Goal: Task Accomplishment & Management: Manage account settings

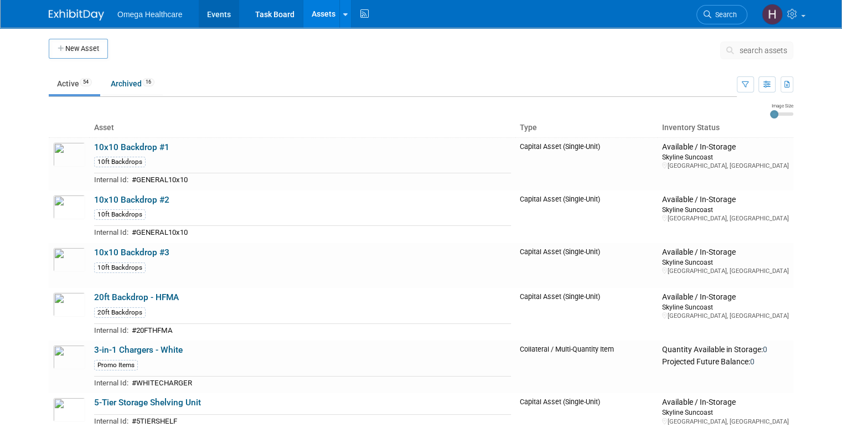
click at [215, 11] on link "Events" at bounding box center [219, 14] width 40 height 28
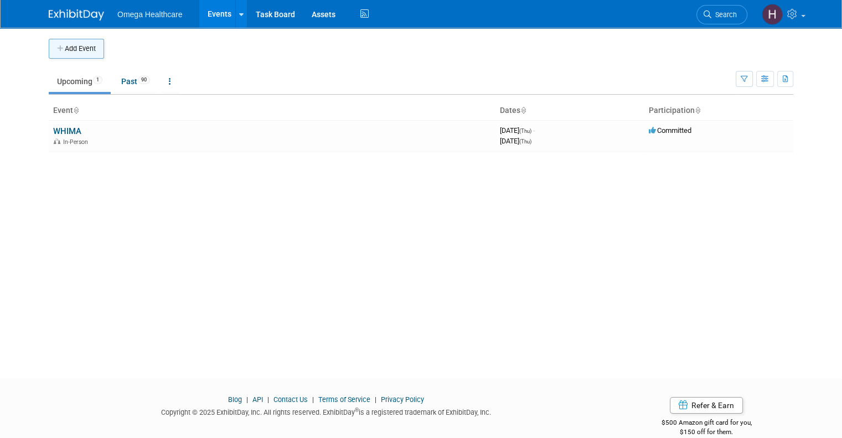
click at [82, 54] on button "Add Event" at bounding box center [76, 49] width 55 height 20
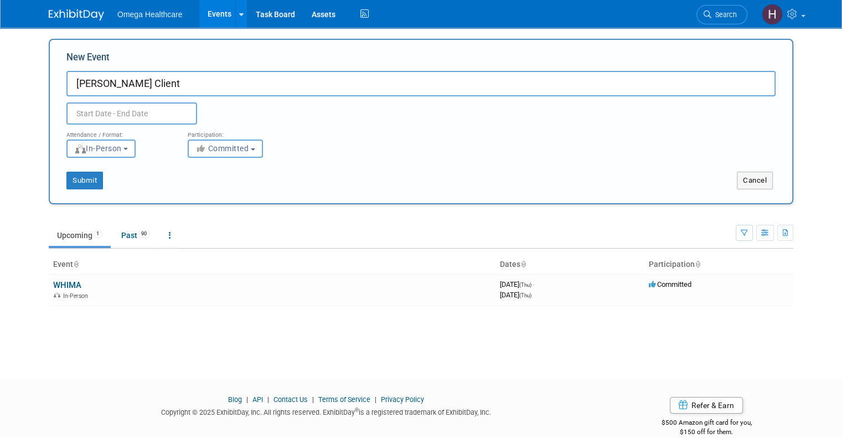
type input "Chris Spring Client"
click at [158, 130] on div "Attendance / Format:" at bounding box center [118, 132] width 105 height 14
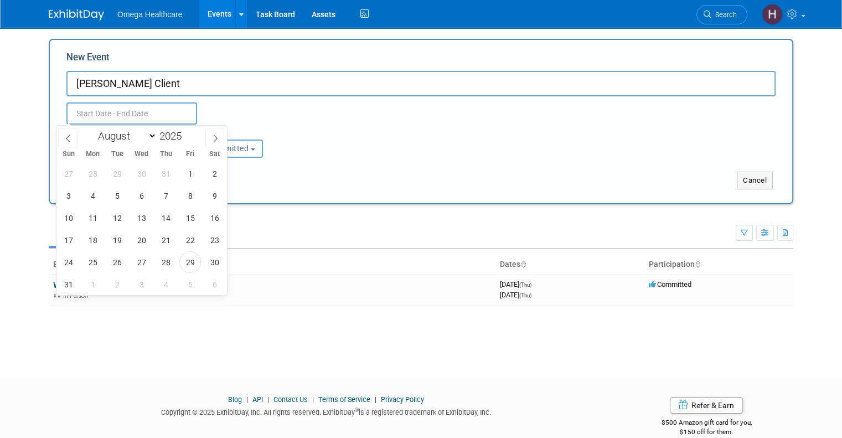
click at [156, 122] on input "text" at bounding box center [131, 113] width 131 height 22
click at [182, 262] on span "29" at bounding box center [190, 262] width 22 height 22
type input "Aug 29, 2025 to Aug 29, 2025"
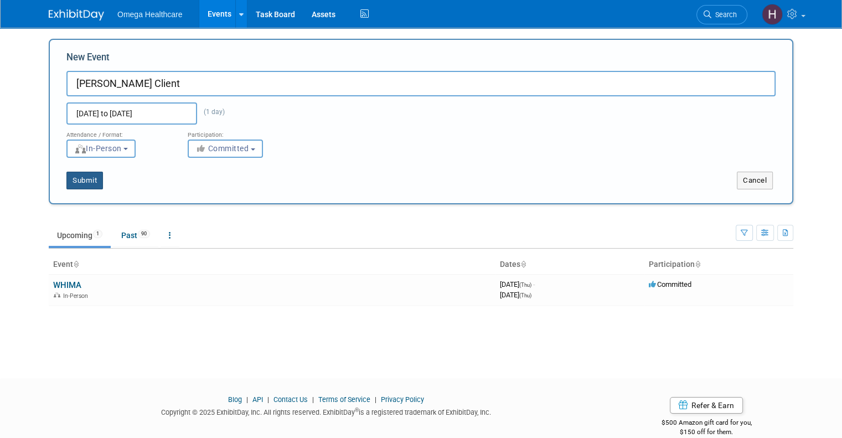
click at [71, 181] on button "Submit" at bounding box center [84, 181] width 37 height 18
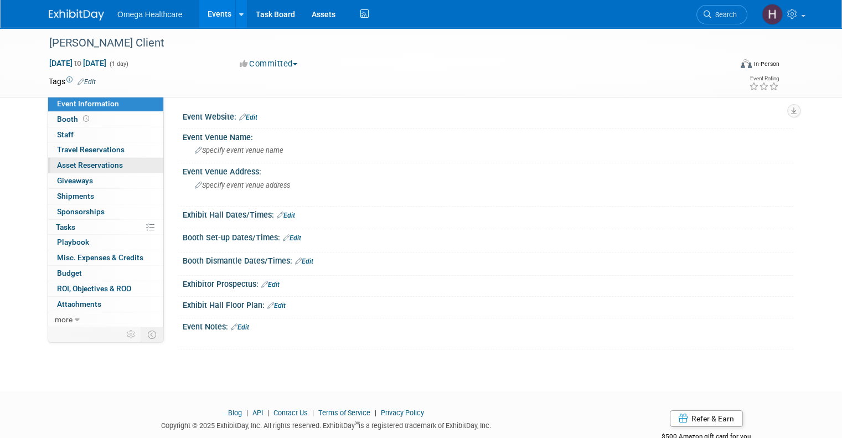
click at [100, 166] on span "Asset Reservations 0" at bounding box center [90, 165] width 66 height 9
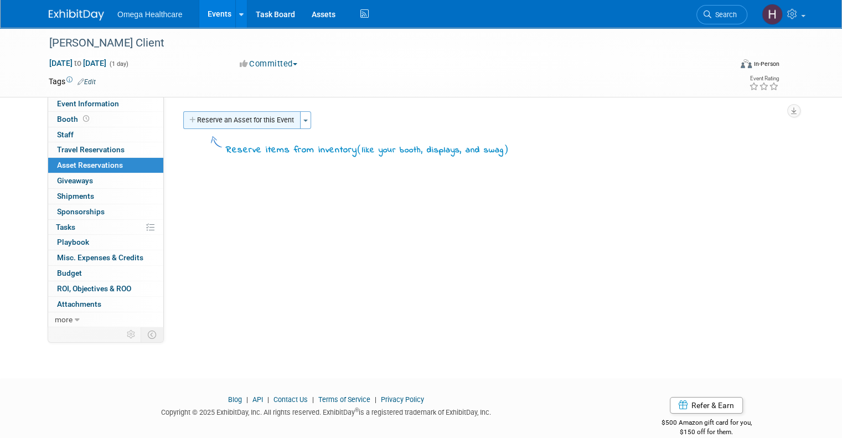
click at [231, 119] on button "Reserve an Asset for this Event" at bounding box center [241, 120] width 117 height 18
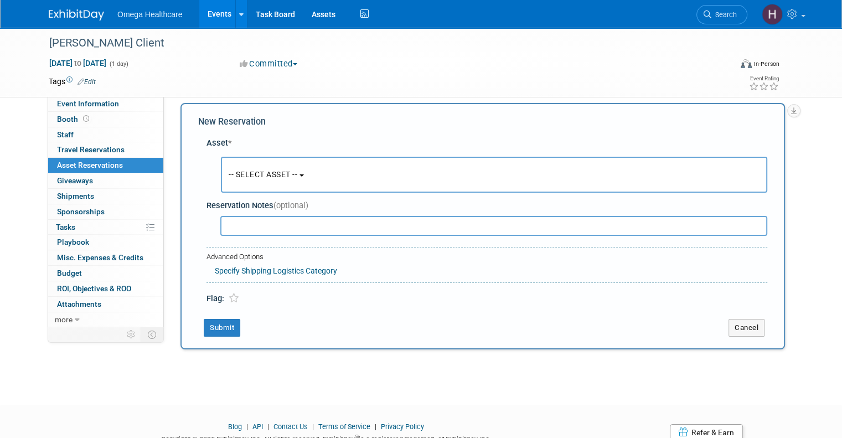
scroll to position [10, 0]
click at [254, 168] on span "-- SELECT ASSET --" at bounding box center [263, 172] width 69 height 9
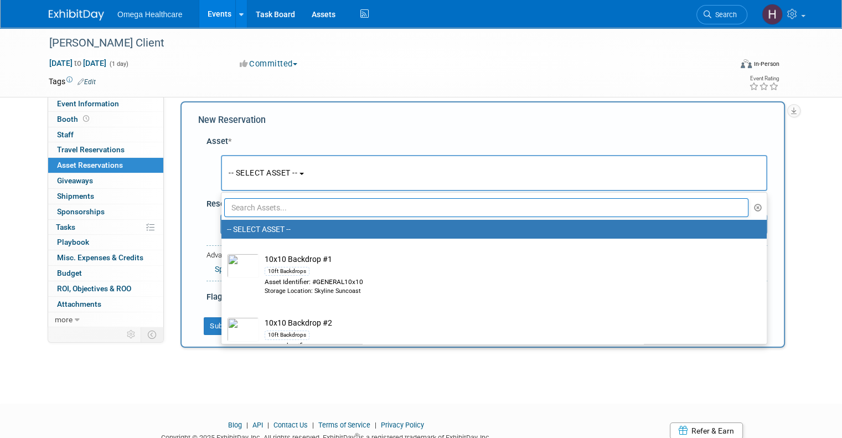
click at [270, 210] on input "text" at bounding box center [486, 207] width 524 height 19
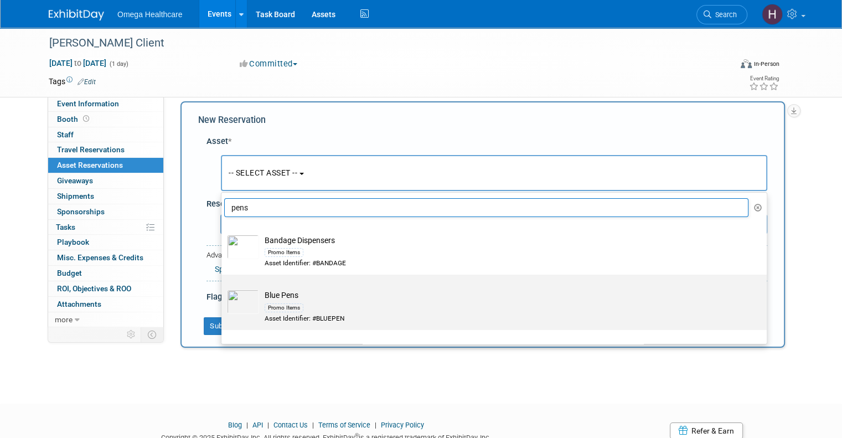
type input "pens"
click at [314, 306] on div "Promo Items" at bounding box center [505, 307] width 480 height 13
click at [223, 288] on input "Blue Pens Promo Items Asset Identifier: #BLUEPEN" at bounding box center [219, 284] width 7 height 7
select select "10714892"
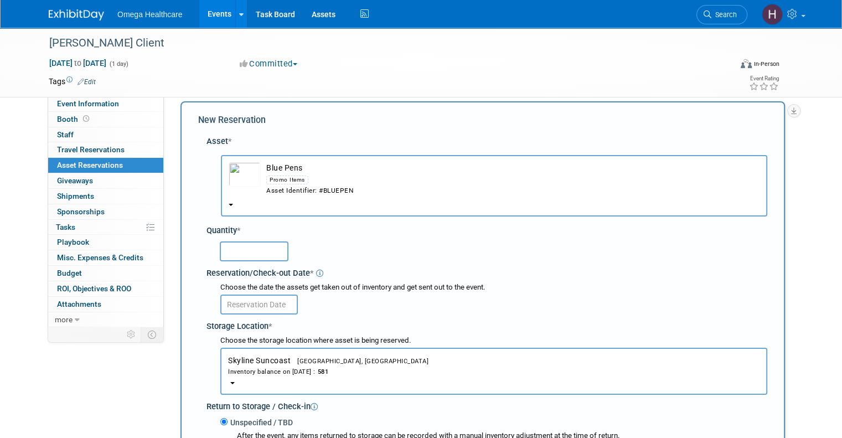
click at [258, 251] on input "text" at bounding box center [254, 251] width 69 height 20
type input "25"
click at [319, 247] on div "25" at bounding box center [493, 251] width 547 height 22
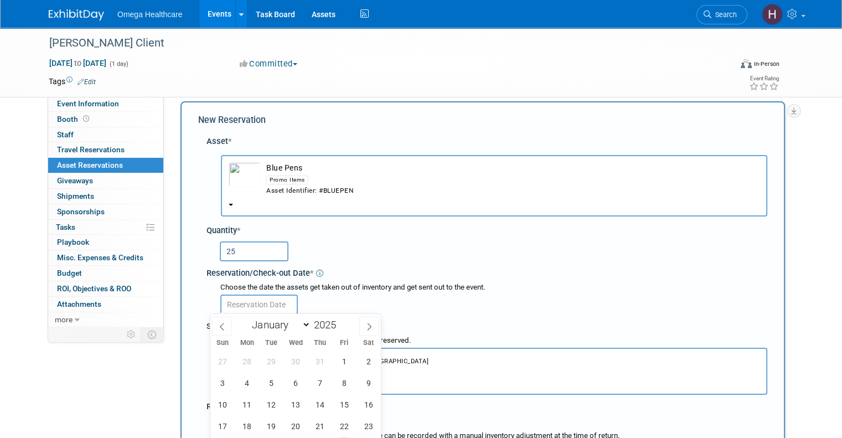
click at [264, 302] on input "text" at bounding box center [258, 304] width 77 height 20
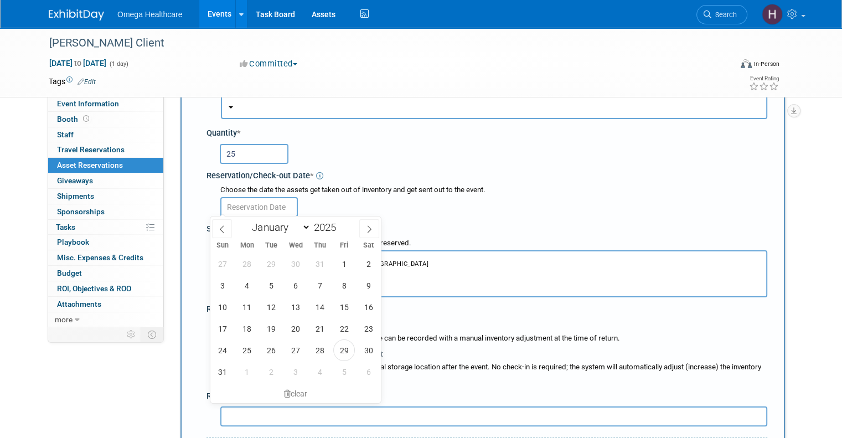
scroll to position [121, 0]
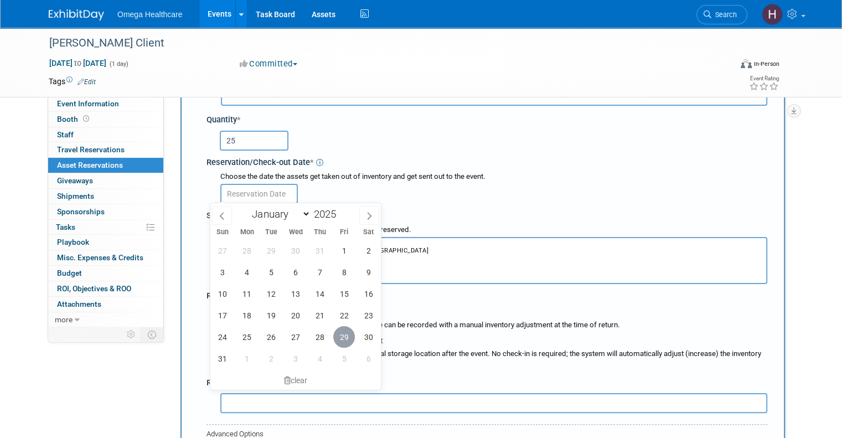
click at [343, 341] on span "29" at bounding box center [344, 337] width 22 height 22
type input "Aug 29, 2025"
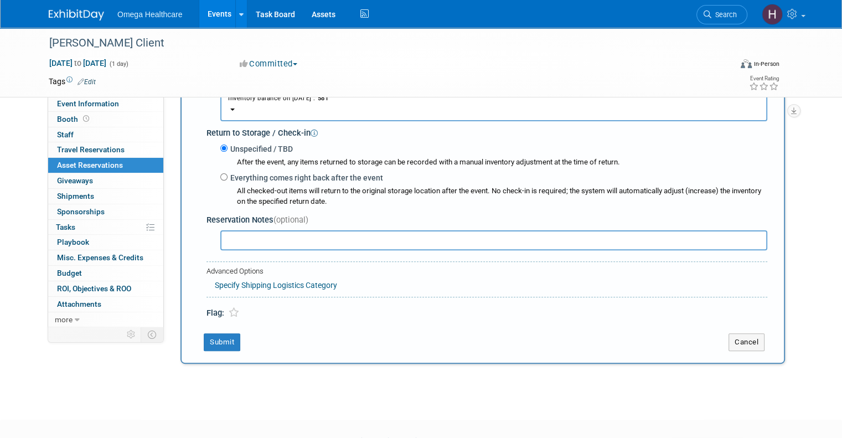
scroll to position [287, 0]
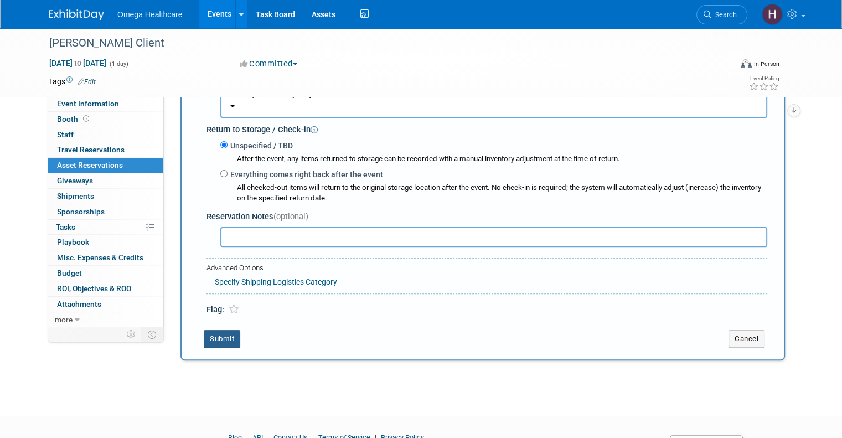
click at [222, 331] on button "Submit" at bounding box center [222, 339] width 37 height 18
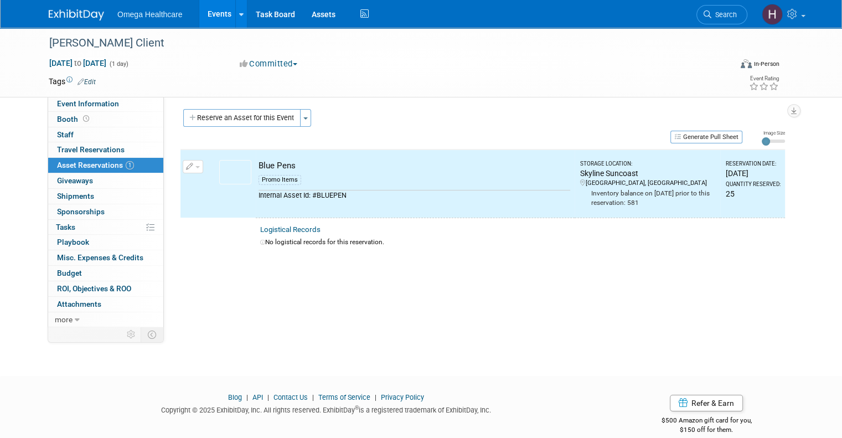
scroll to position [0, 0]
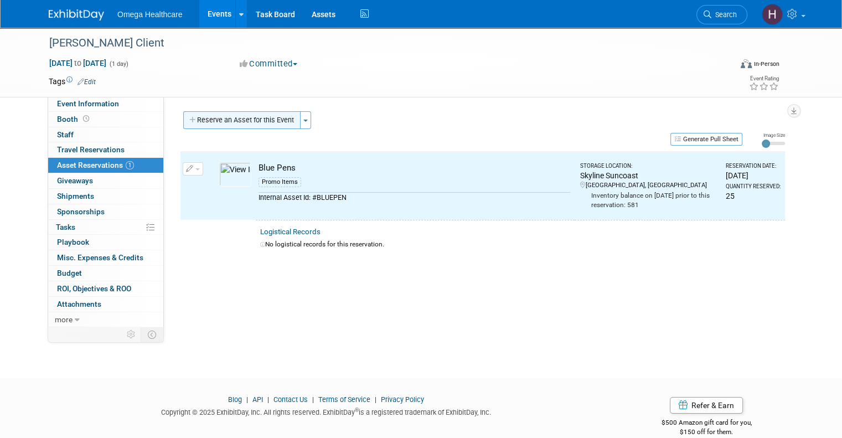
click at [272, 117] on button "Reserve an Asset for this Event" at bounding box center [241, 120] width 117 height 18
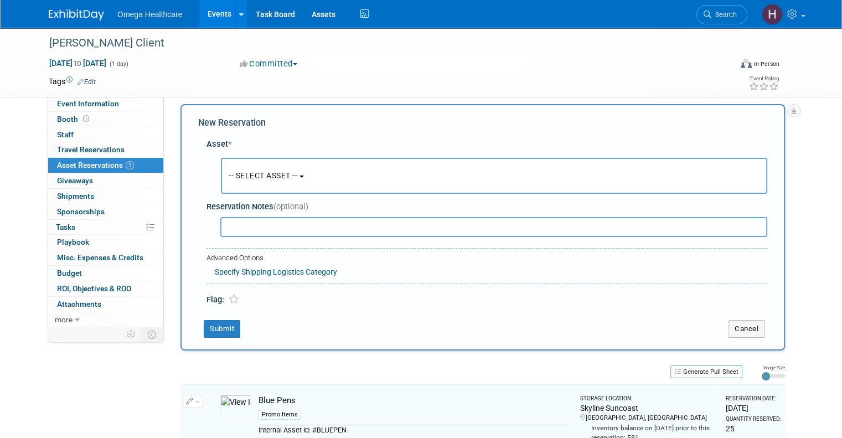
scroll to position [10, 0]
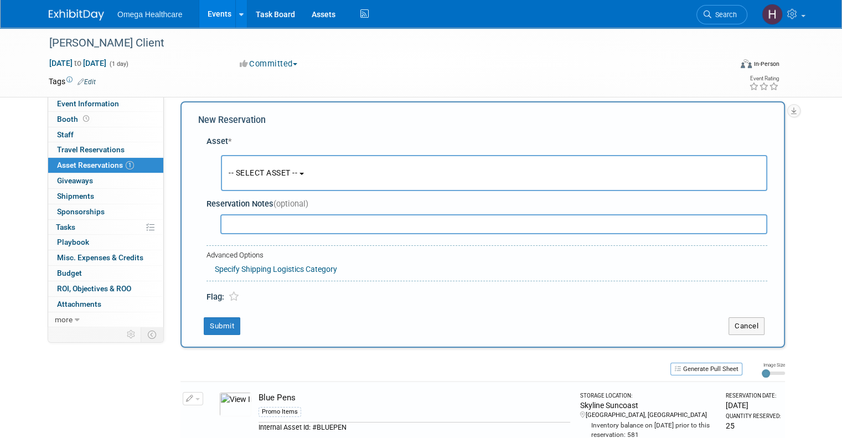
click at [275, 166] on button "-- SELECT ASSET --" at bounding box center [494, 173] width 546 height 36
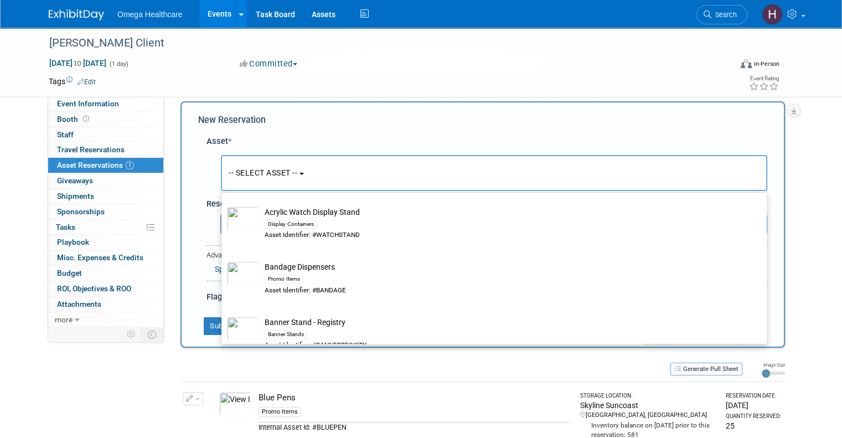
scroll to position [521, 0]
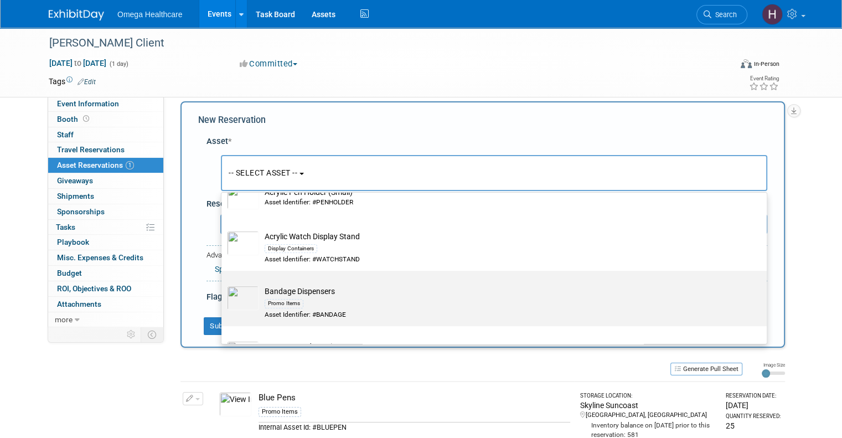
click at [361, 297] on div "Promo Items" at bounding box center [505, 303] width 480 height 13
click at [223, 284] on input "Bandage Dispensers Promo Items Asset Identifier: #BANDAGE" at bounding box center [219, 280] width 7 height 7
select select "10714901"
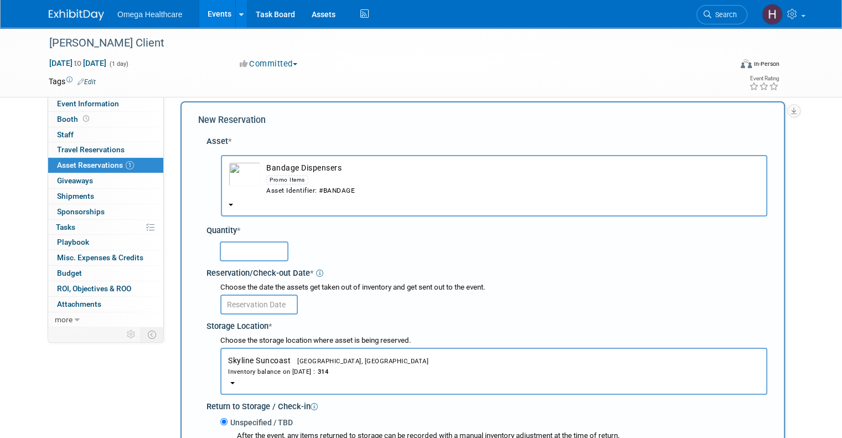
click at [260, 250] on input "text" at bounding box center [254, 251] width 69 height 20
type input "20"
click at [403, 234] on div "Quantity *" at bounding box center [486, 231] width 561 height 12
click at [247, 303] on input "text" at bounding box center [258, 304] width 77 height 20
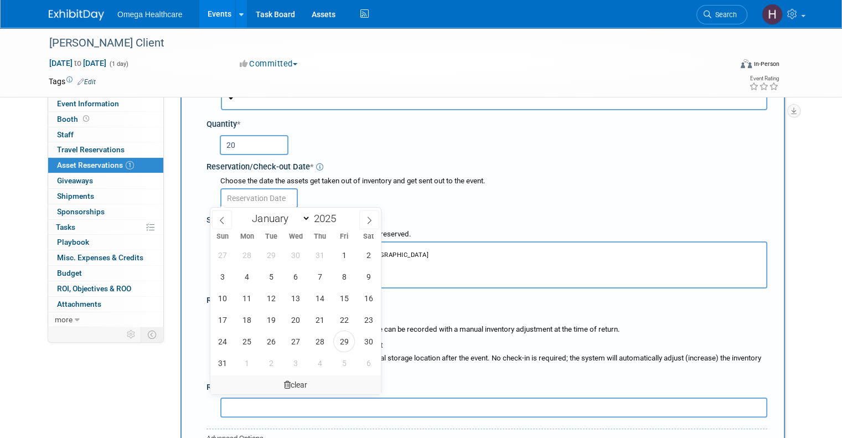
scroll to position [121, 0]
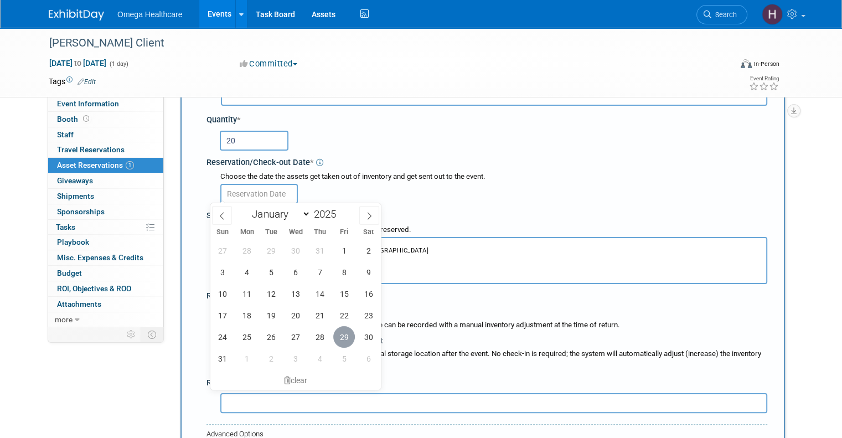
click at [340, 333] on span "29" at bounding box center [344, 337] width 22 height 22
type input "Aug 29, 2025"
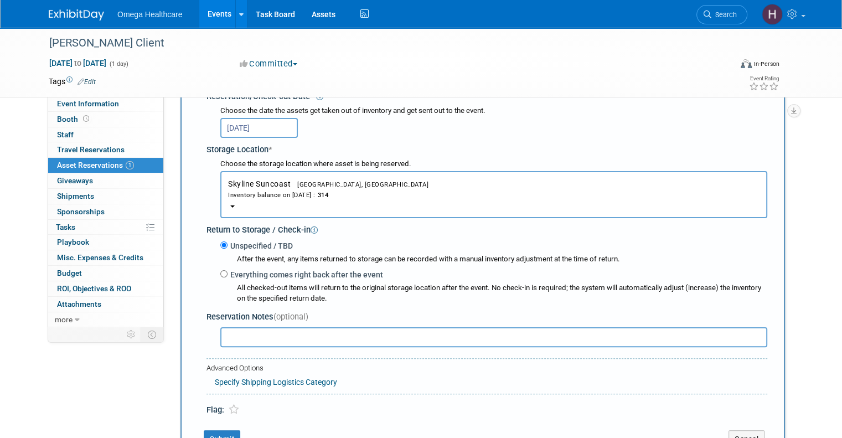
scroll to position [287, 0]
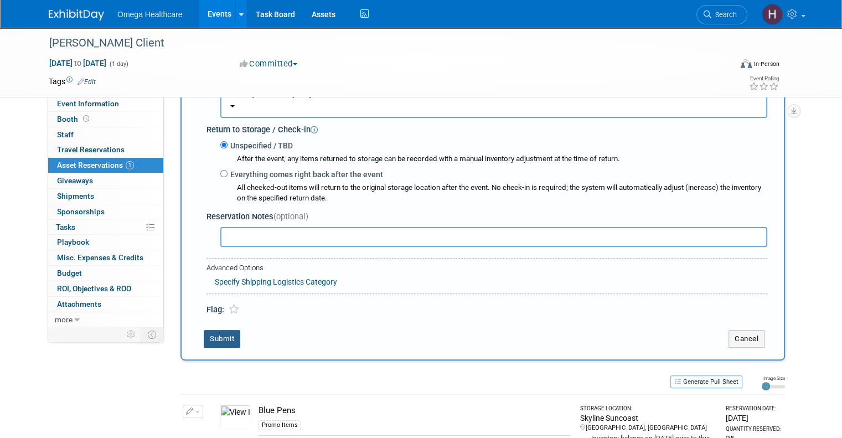
click at [213, 338] on button "Submit" at bounding box center [222, 339] width 37 height 18
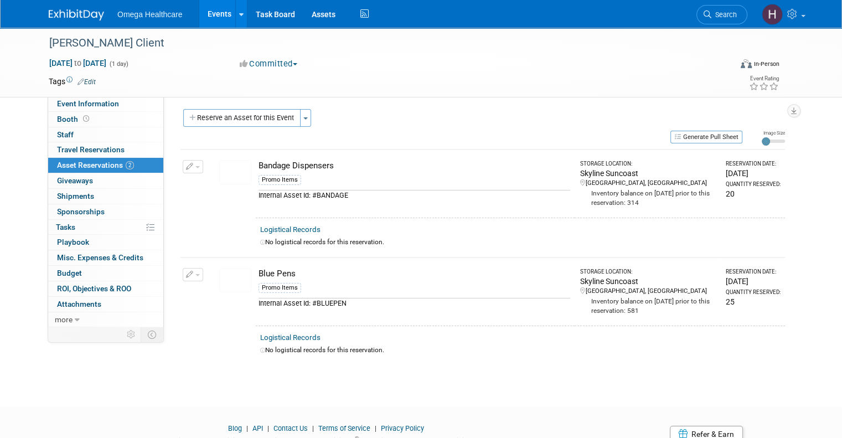
scroll to position [0, 0]
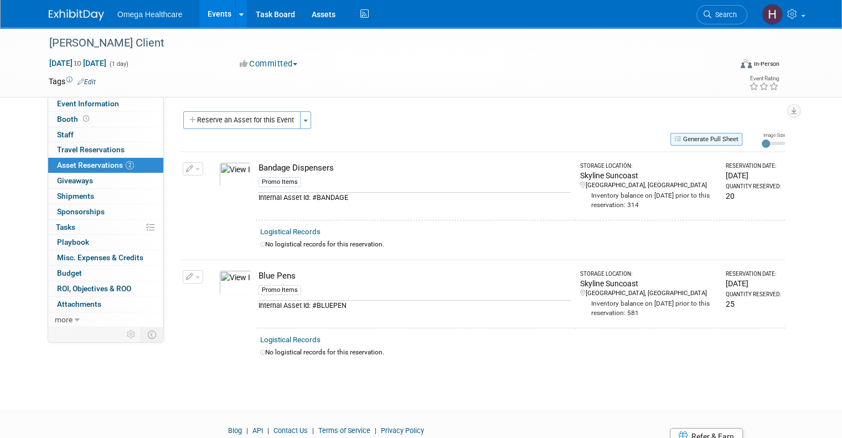
click at [713, 138] on button "Generate Pull Sheet" at bounding box center [706, 139] width 72 height 13
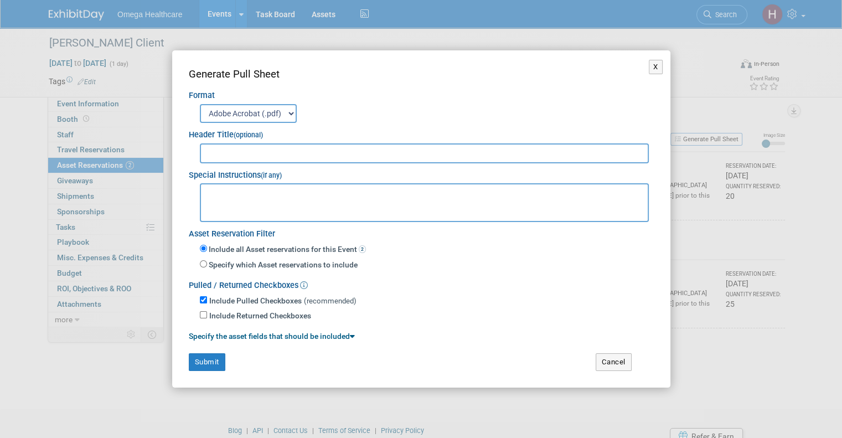
click at [316, 155] on input "text" at bounding box center [424, 153] width 449 height 20
type input "Chris Spring Client"
click at [208, 356] on button "Submit" at bounding box center [207, 362] width 37 height 18
